Goal: Check status: Check status

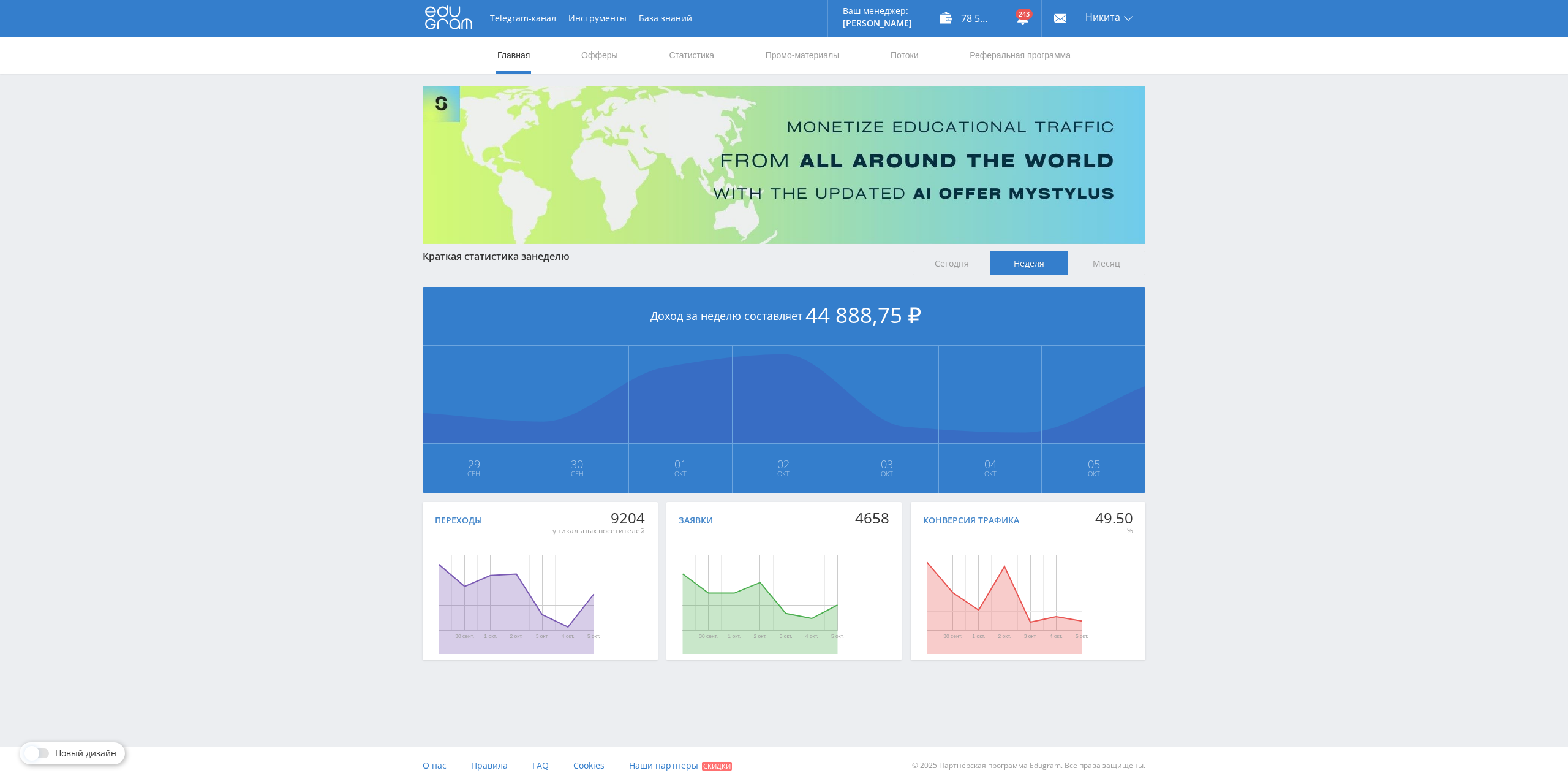
click at [945, 12] on div "78 598,90 ₽" at bounding box center [966, 18] width 77 height 37
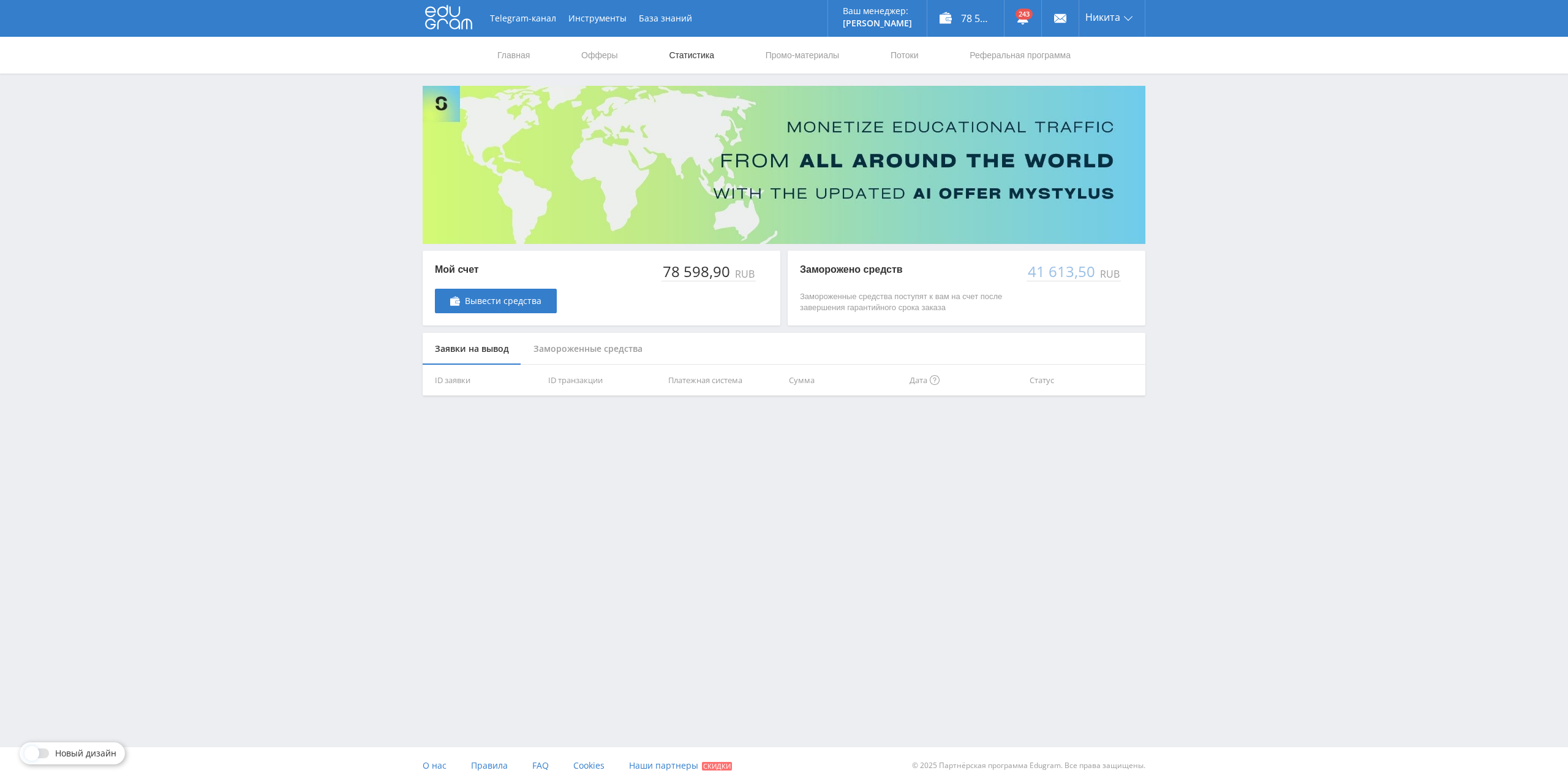
click at [691, 51] on link "Статистика" at bounding box center [691, 55] width 48 height 37
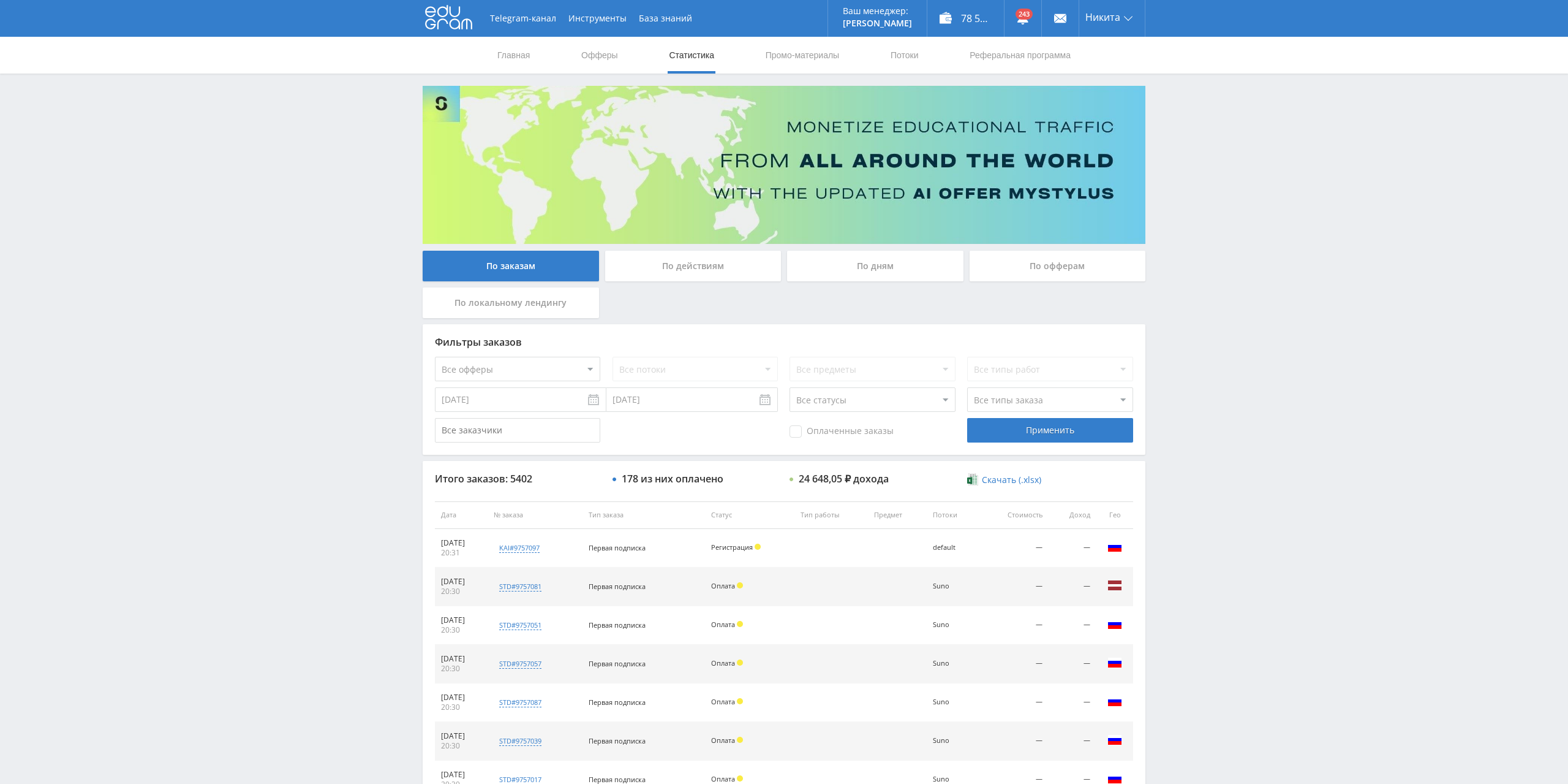
click at [872, 268] on div "По дням" at bounding box center [876, 266] width 177 height 30
click at [0, 0] on input "По дням" at bounding box center [0, 0] width 0 height 0
